Goal: Task Accomplishment & Management: Use online tool/utility

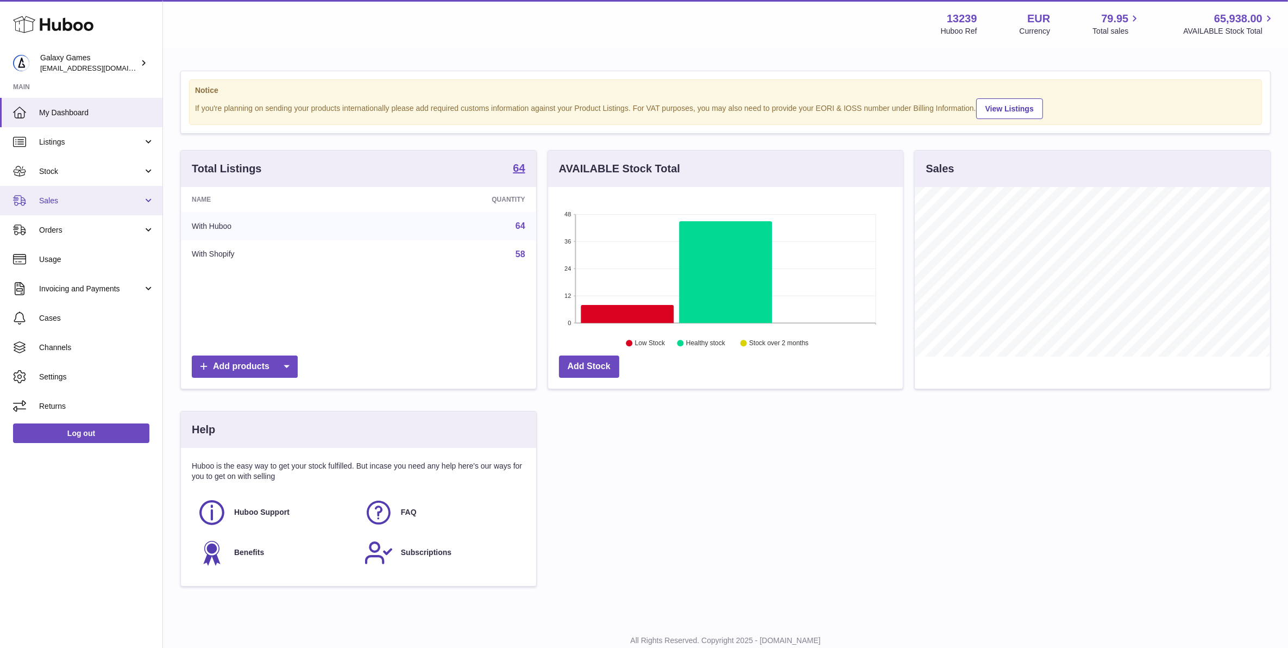
scroll to position [169, 357]
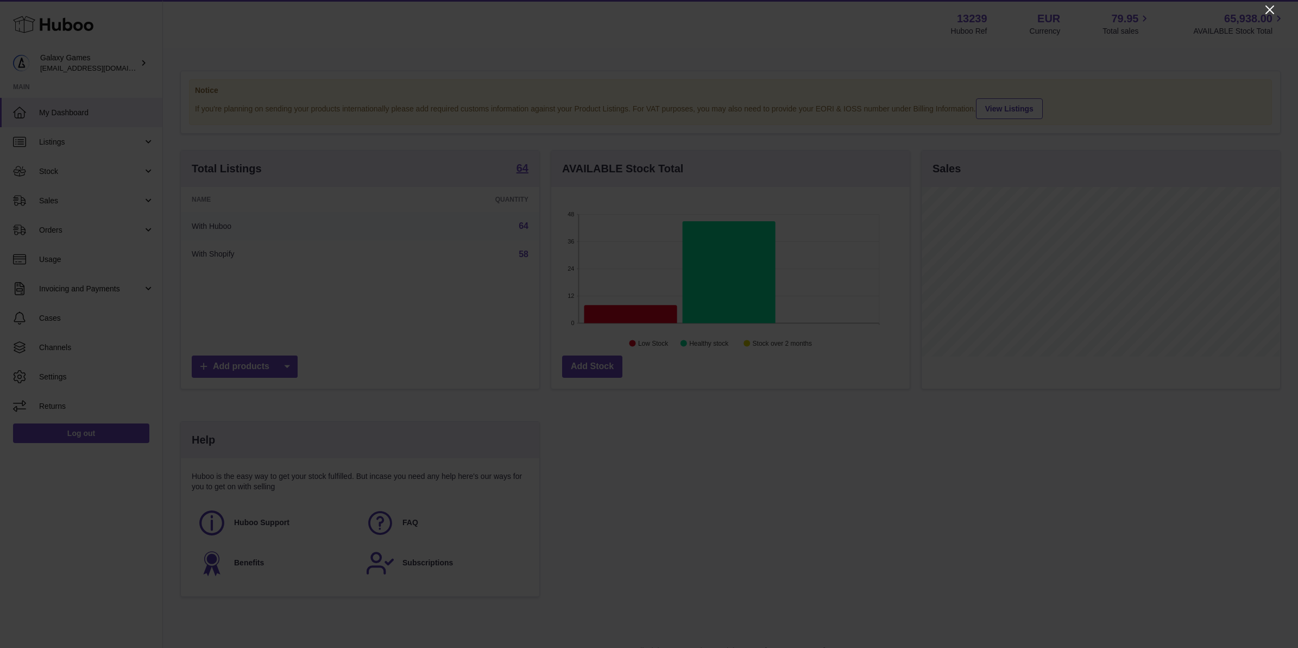
click at [1272, 10] on icon "Close" at bounding box center [1270, 9] width 13 height 13
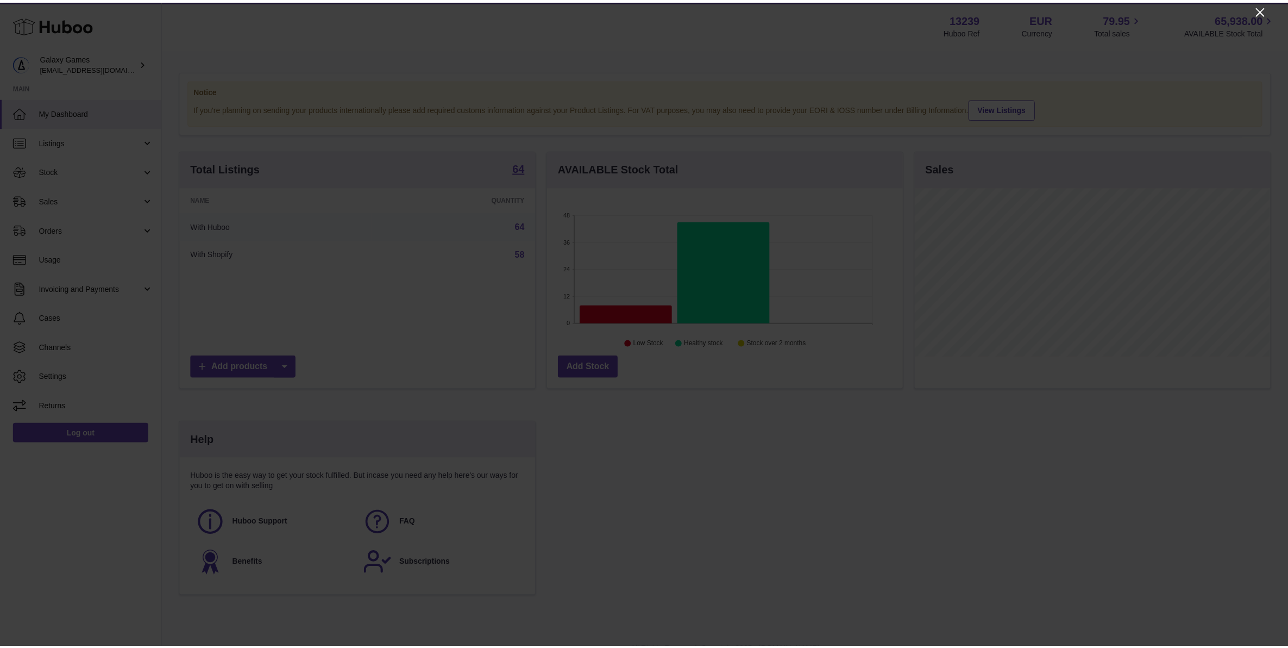
scroll to position [543069, 542884]
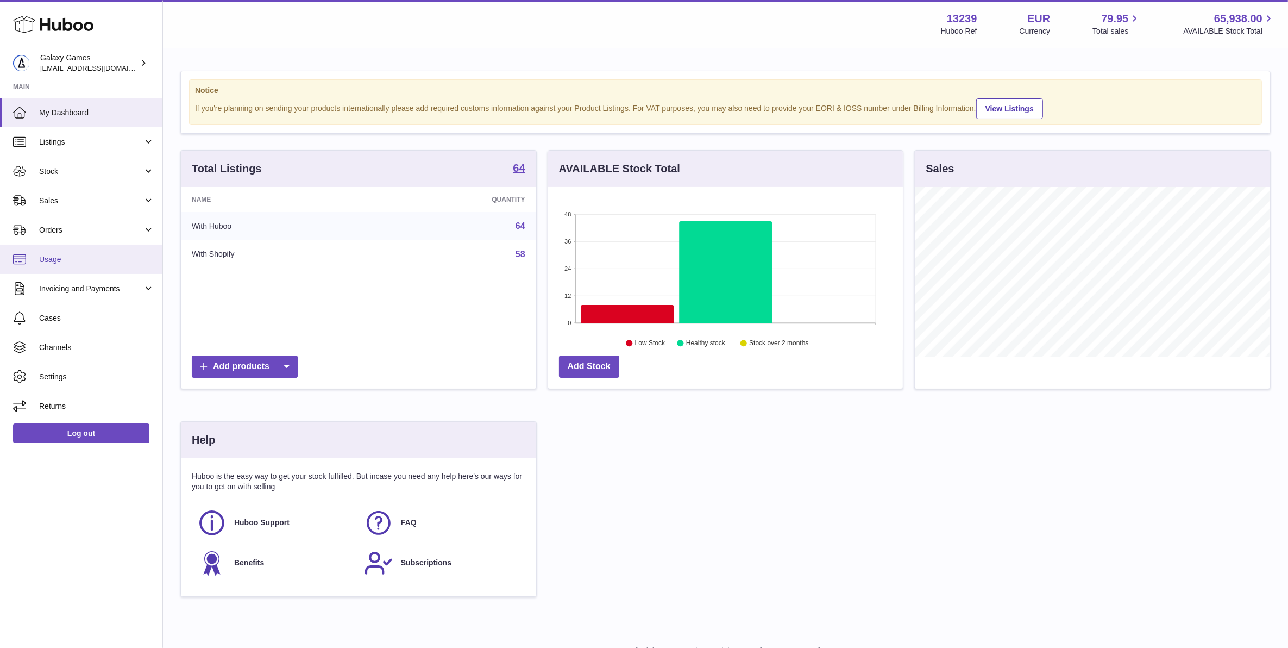
click at [85, 268] on link "Usage" at bounding box center [81, 258] width 162 height 29
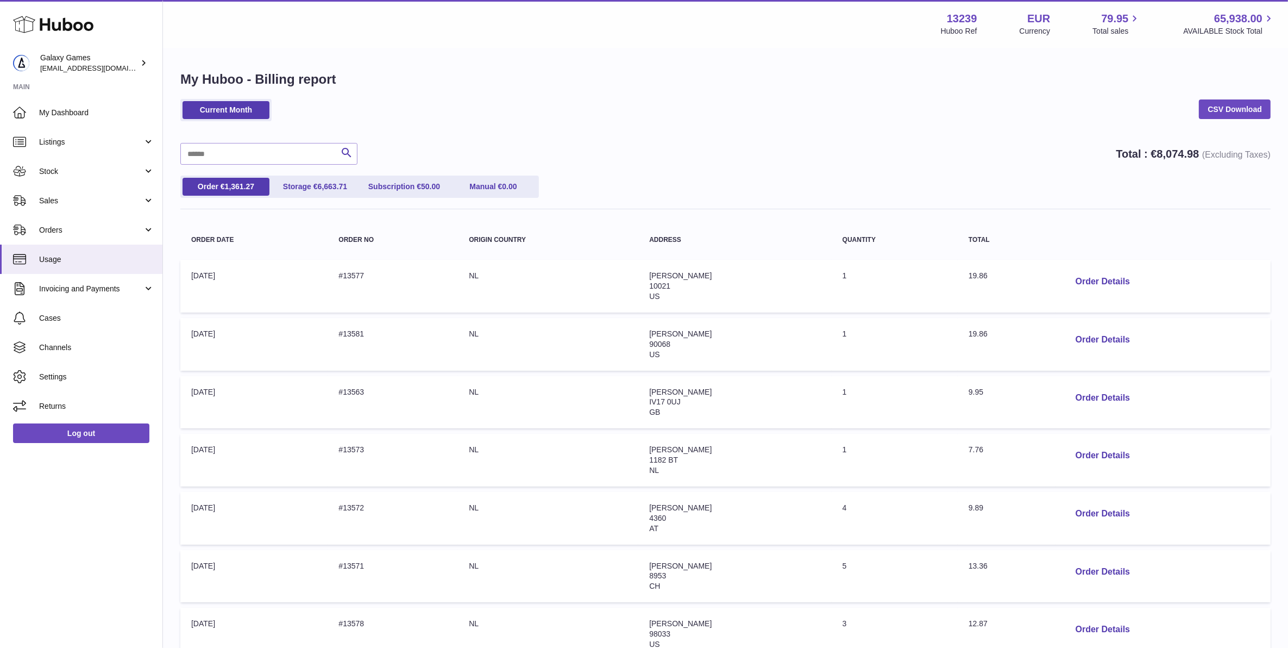
click at [621, 104] on div "Current Month CSV Download" at bounding box center [725, 115] width 1090 height 33
click at [305, 191] on link "Storage € 6,663.71" at bounding box center [315, 187] width 87 height 18
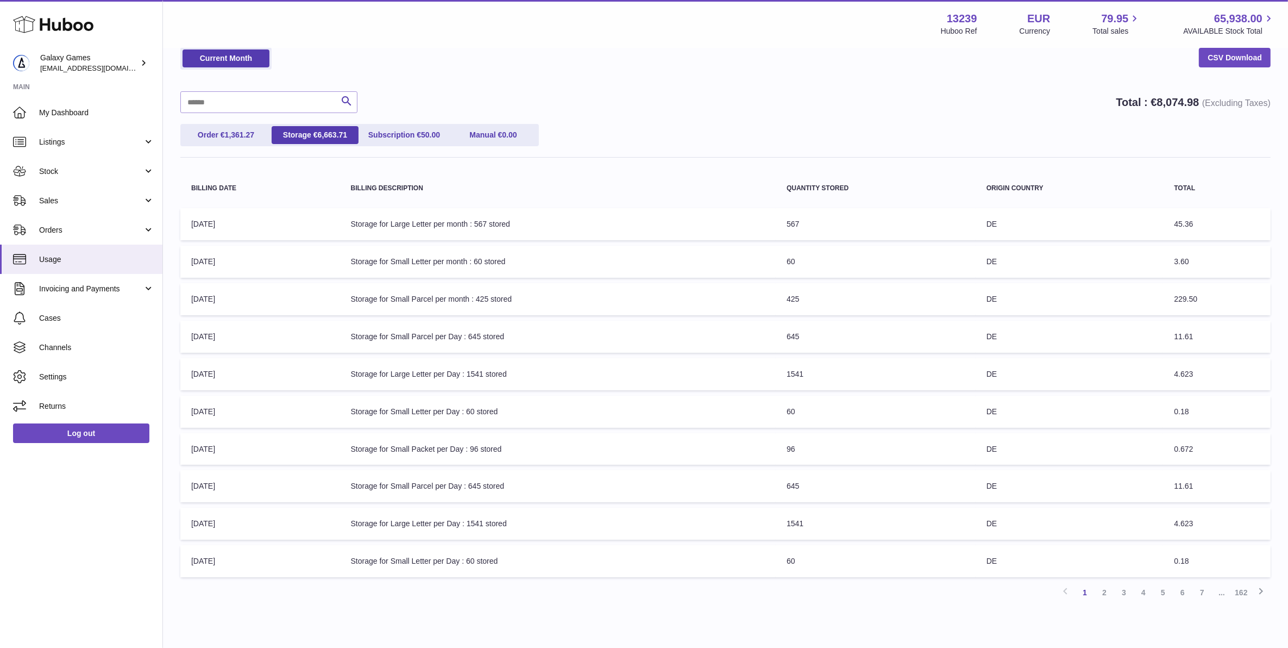
scroll to position [99, 0]
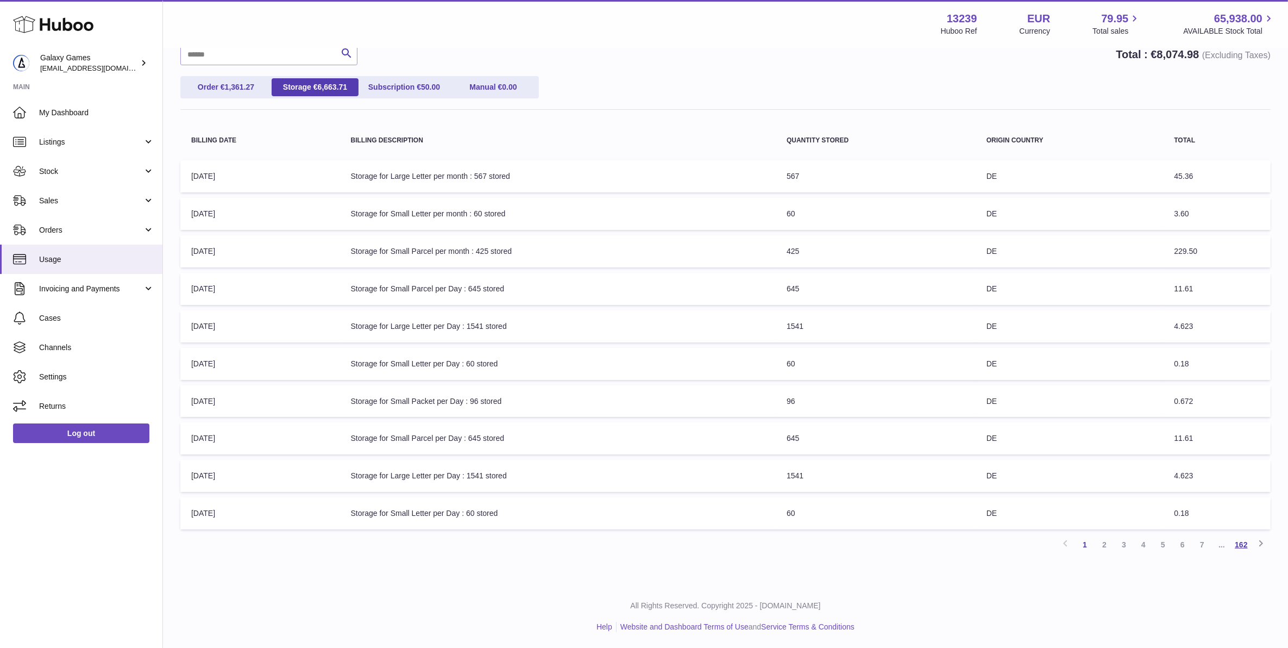
click at [1247, 545] on link "162" at bounding box center [1242, 545] width 20 height 20
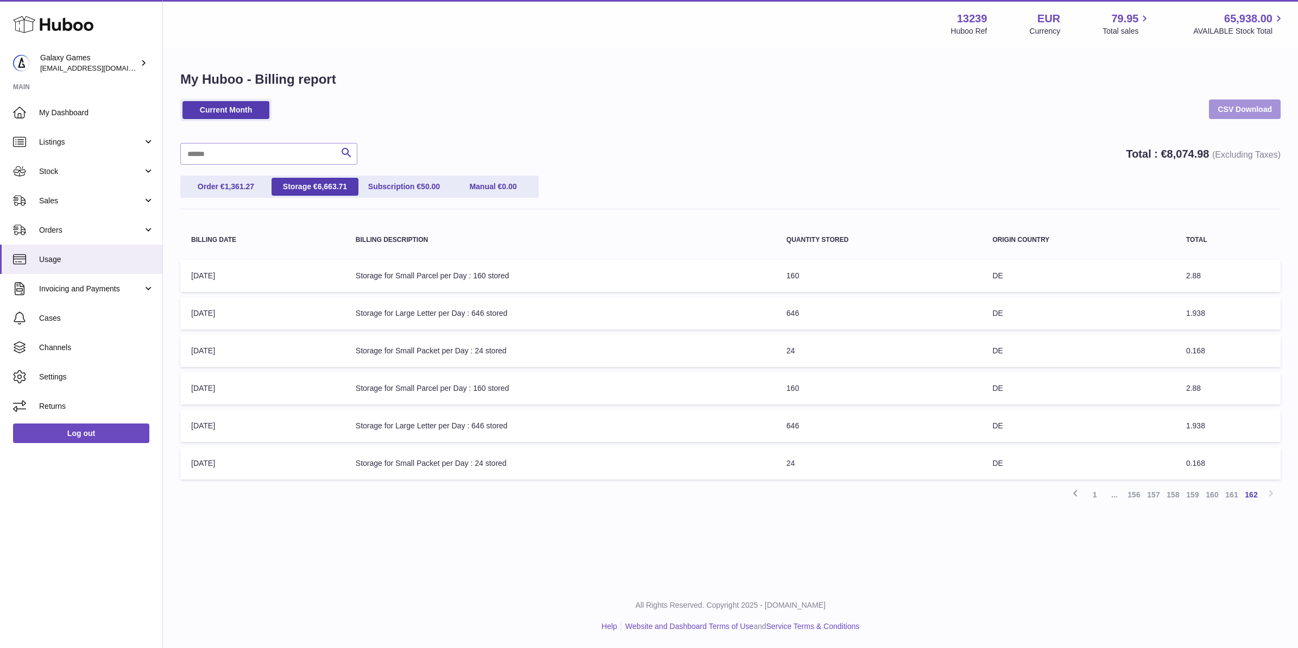
click at [1234, 112] on link "CSV Download" at bounding box center [1245, 109] width 72 height 20
